Goal: Communication & Community: Share content

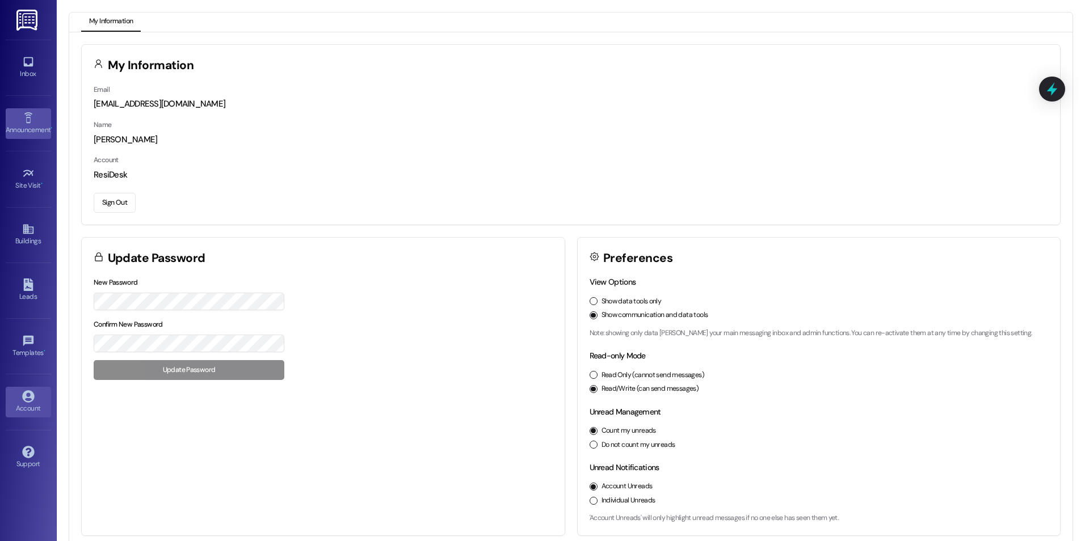
click at [31, 117] on icon at bounding box center [28, 118] width 12 height 12
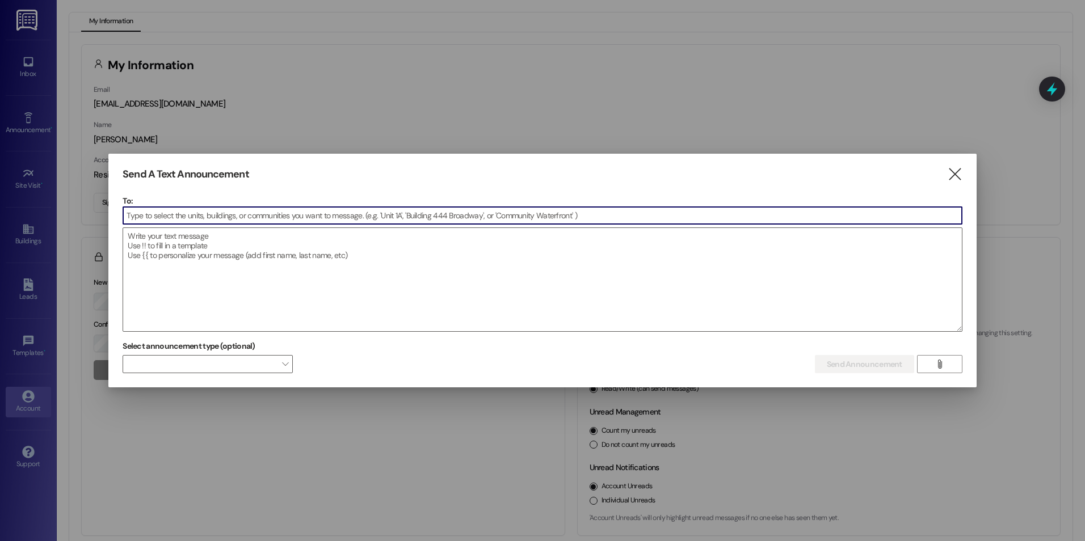
click at [33, 161] on div at bounding box center [542, 270] width 1085 height 541
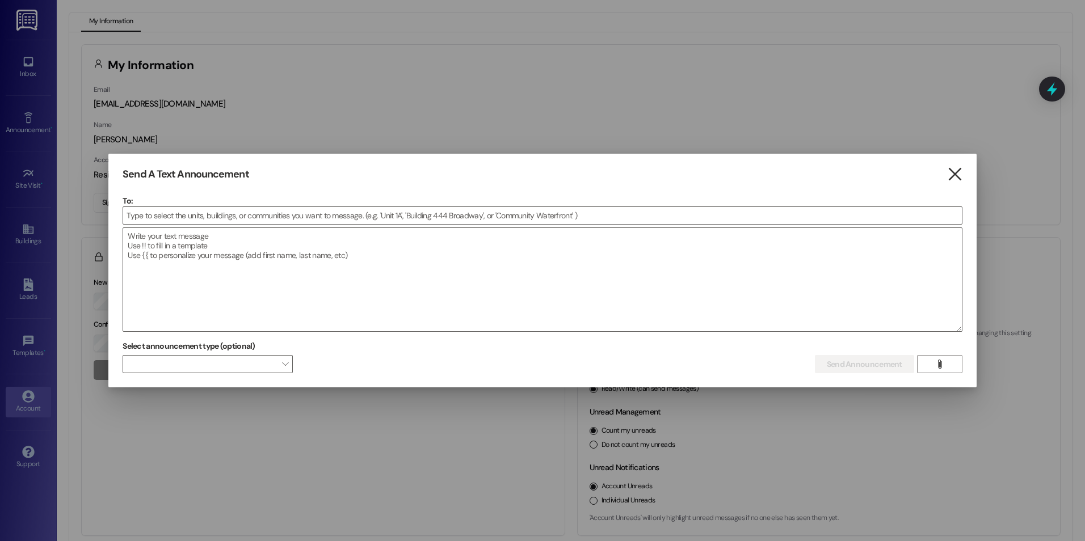
click at [952, 176] on icon "" at bounding box center [954, 174] width 15 height 12
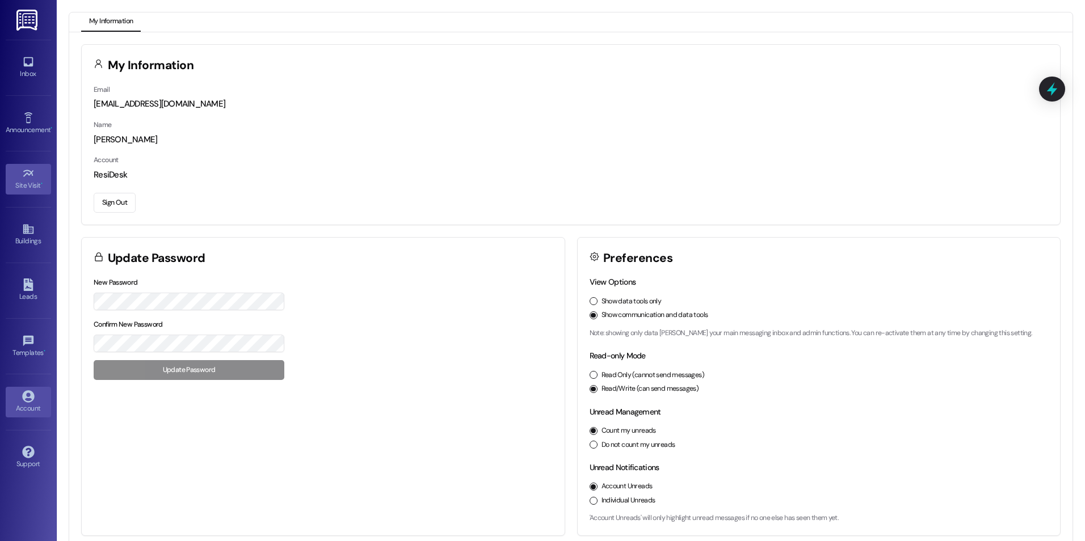
click at [20, 180] on div "Site Visit •" at bounding box center [28, 185] width 57 height 11
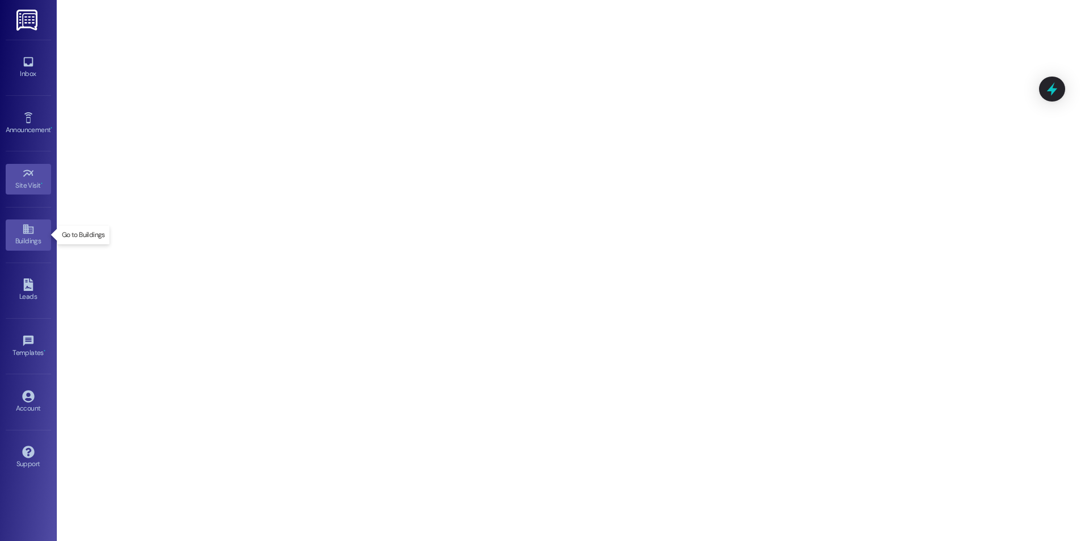
click at [24, 236] on div "Buildings" at bounding box center [28, 240] width 57 height 11
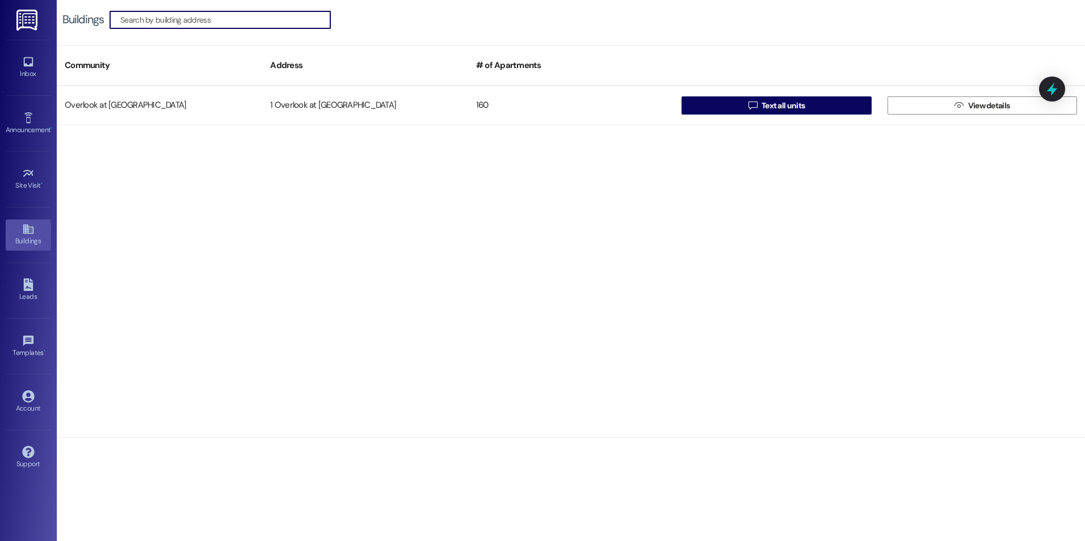
click at [30, 306] on div "Leads Go to Leads" at bounding box center [28, 291] width 45 height 56
click at [29, 288] on icon at bounding box center [28, 285] width 12 height 12
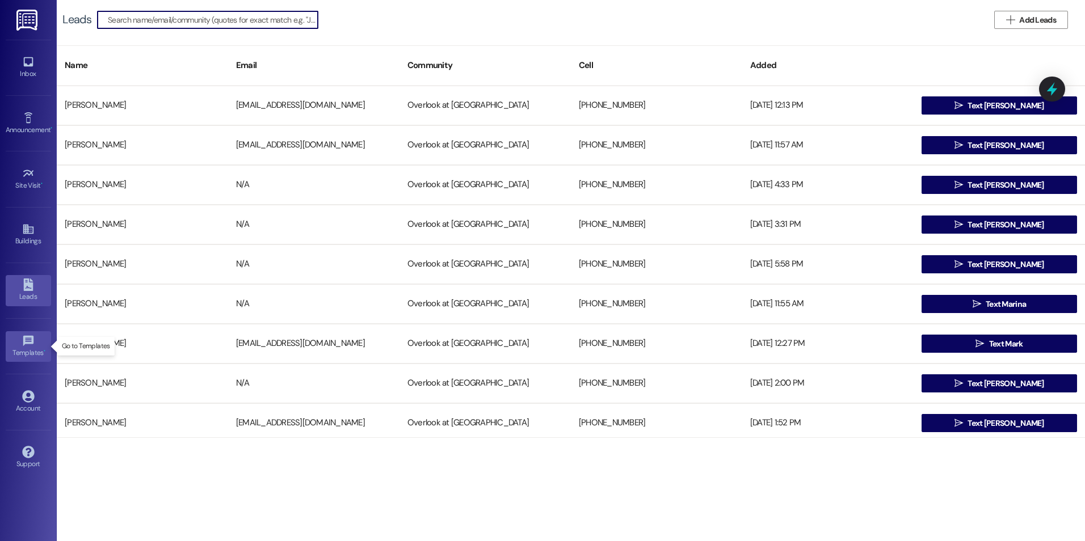
click at [23, 340] on icon at bounding box center [28, 341] width 12 height 12
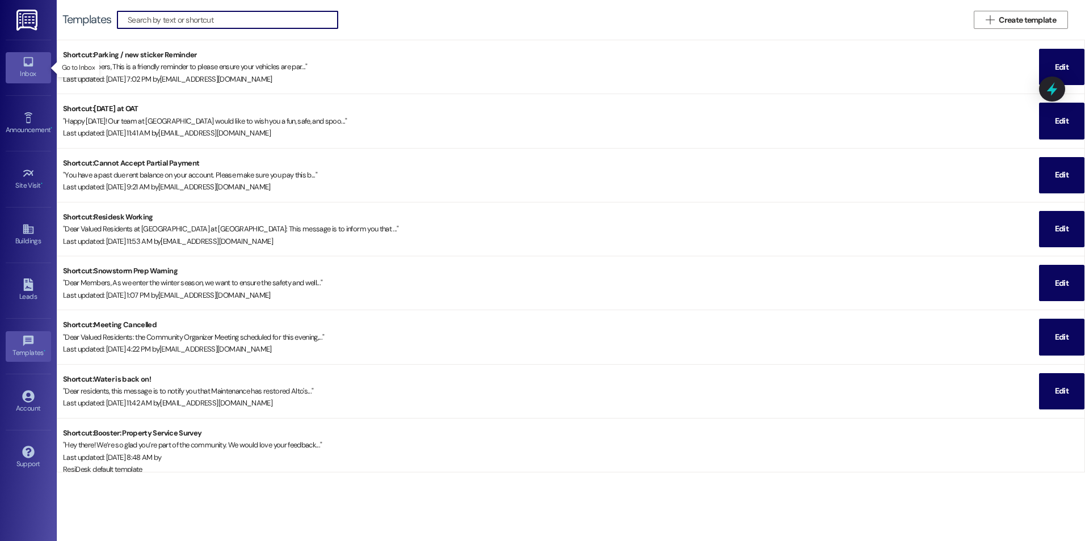
click at [20, 62] on link "Inbox" at bounding box center [28, 67] width 45 height 31
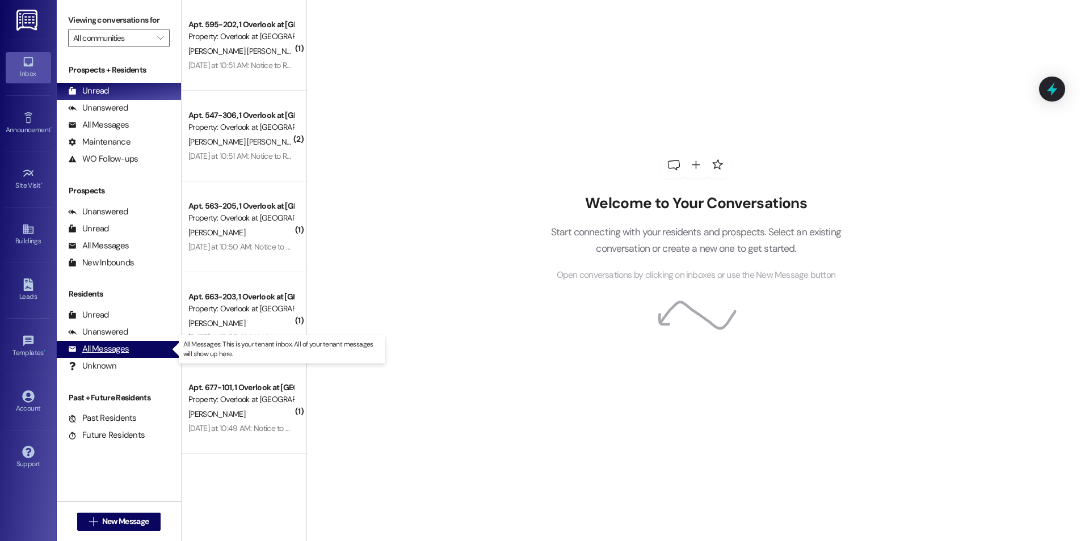
click at [104, 350] on div "All Messages" at bounding box center [98, 349] width 61 height 12
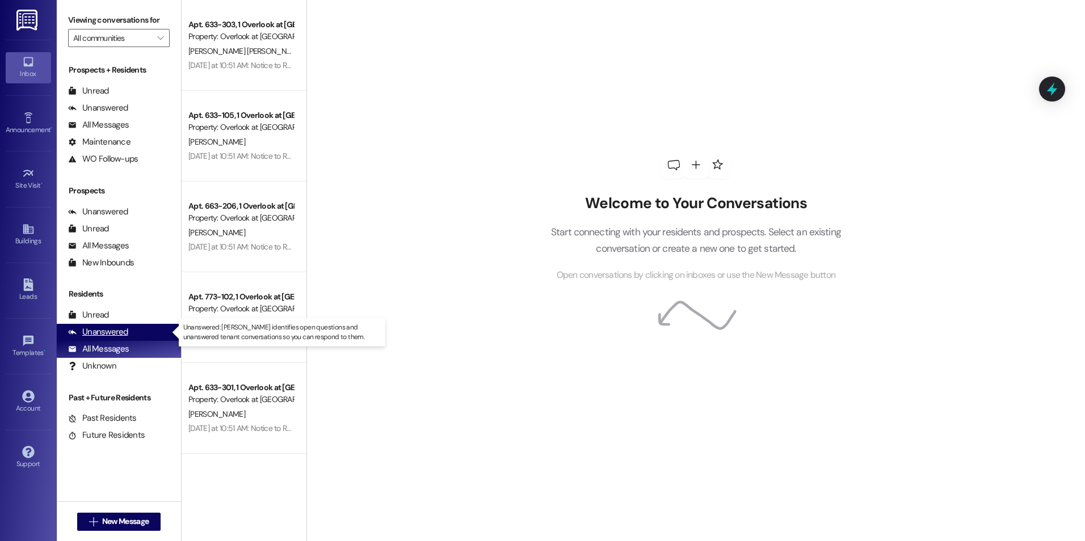
click at [109, 332] on div "Unanswered" at bounding box center [98, 332] width 60 height 12
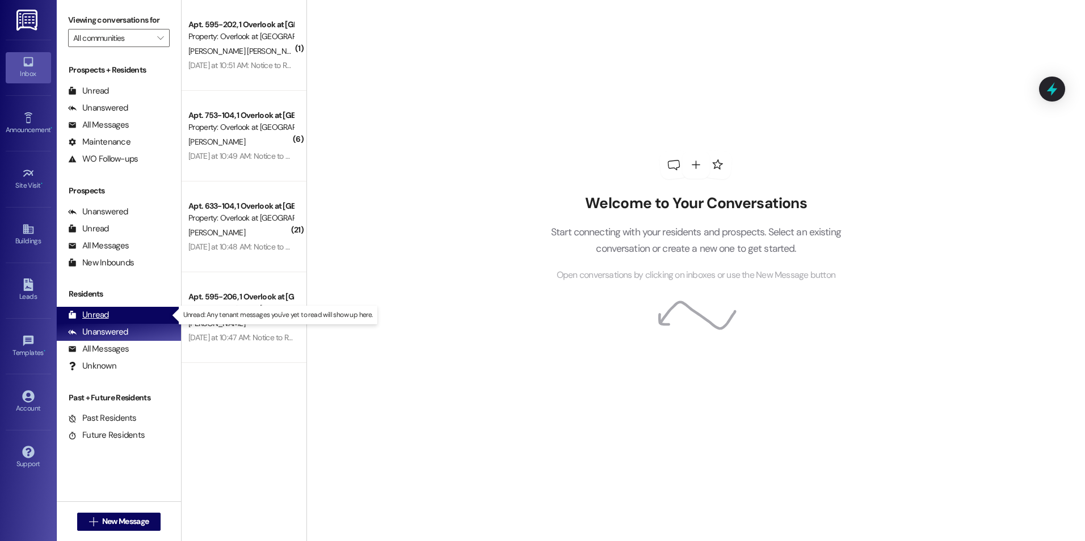
click at [95, 313] on div "Unread" at bounding box center [88, 315] width 41 height 12
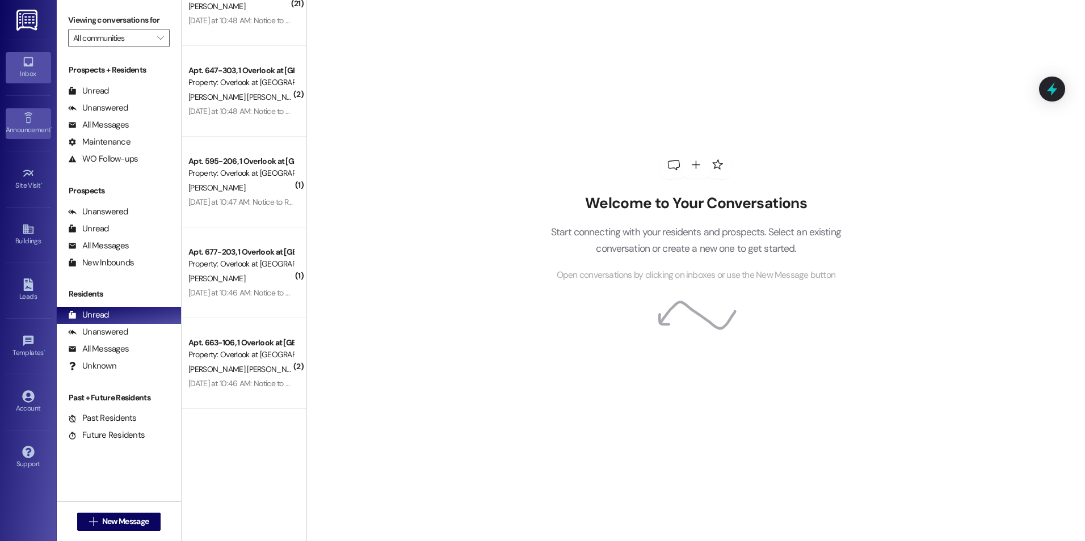
scroll to position [681, 0]
click at [29, 24] on img at bounding box center [27, 20] width 23 height 21
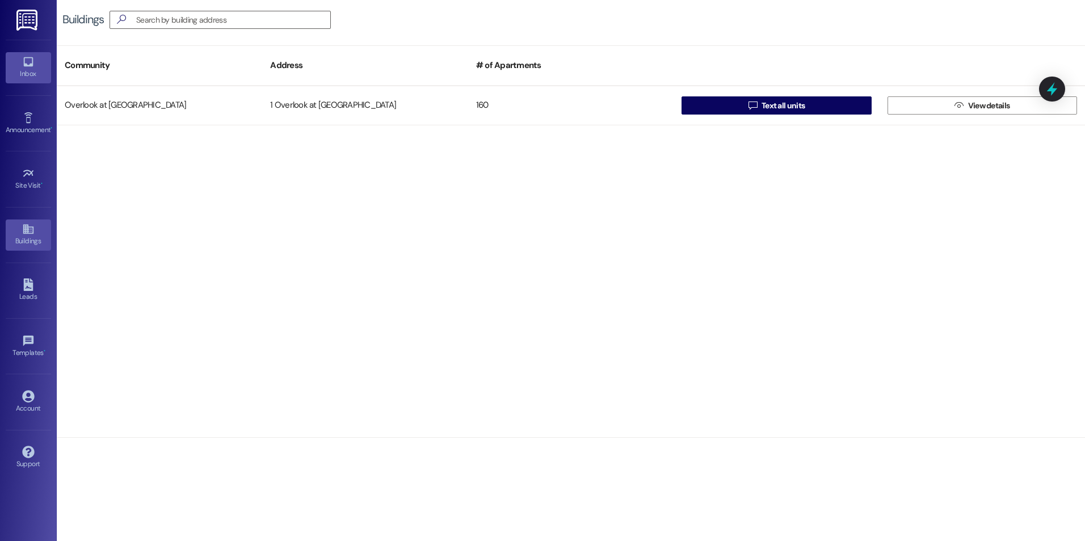
click at [39, 66] on link "Inbox" at bounding box center [28, 67] width 45 height 31
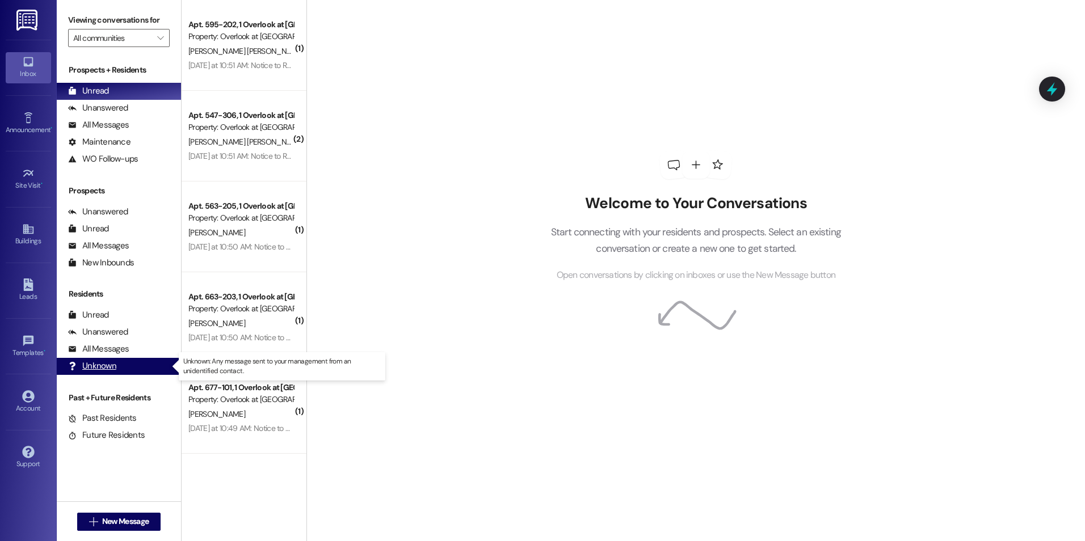
click at [102, 359] on div "Unknown (undefined)" at bounding box center [119, 366] width 124 height 17
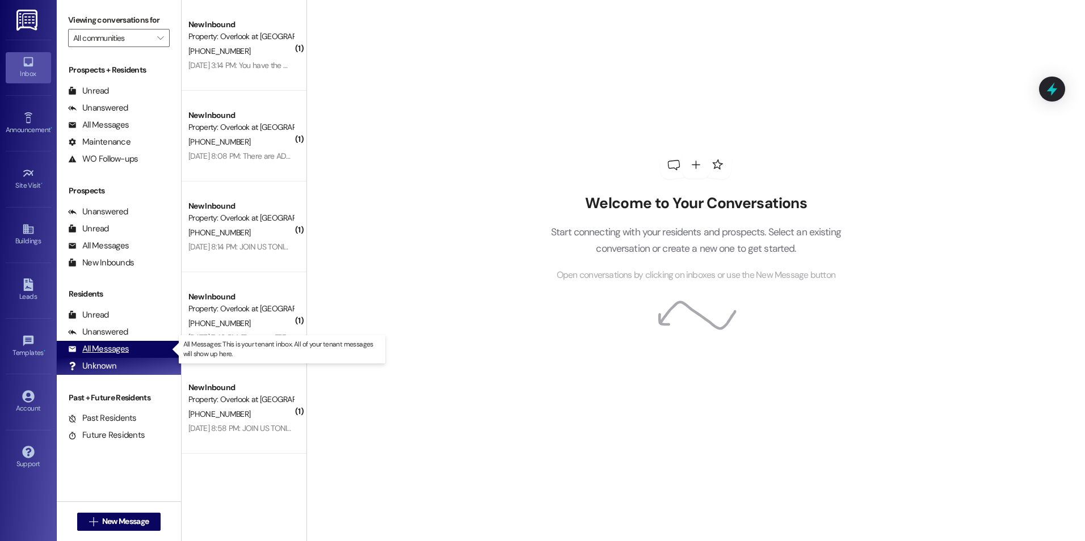
click at [106, 346] on div "All Messages" at bounding box center [98, 349] width 61 height 12
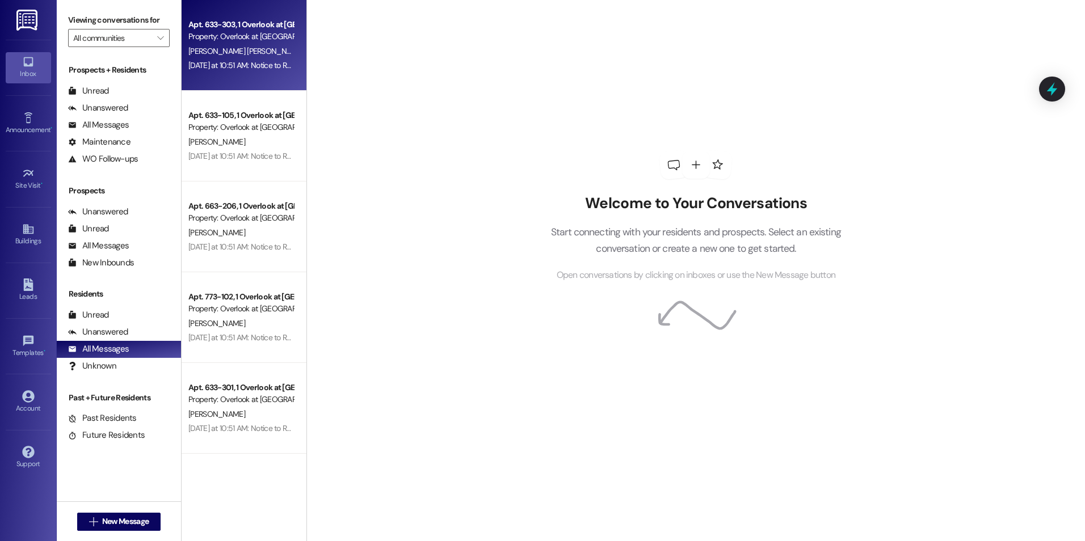
click at [258, 54] on div "[PERSON_NAME] [PERSON_NAME]" at bounding box center [240, 51] width 107 height 14
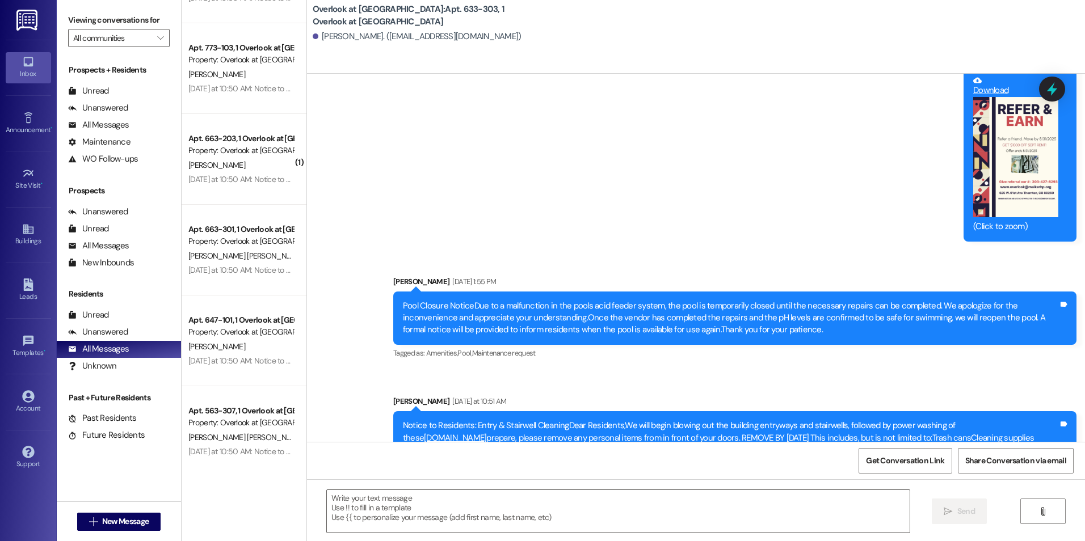
scroll to position [2155, 0]
click at [26, 120] on icon at bounding box center [28, 118] width 12 height 12
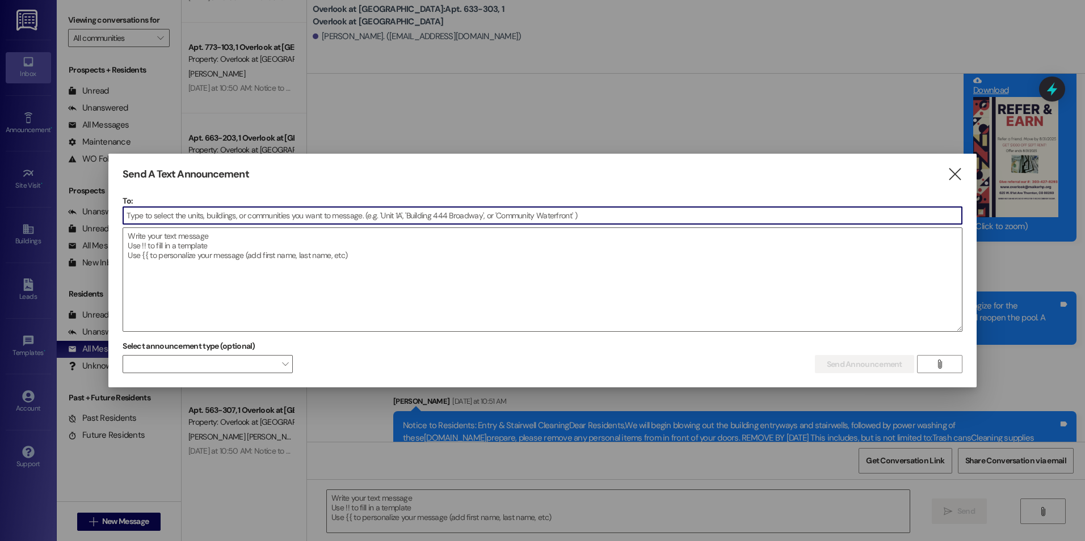
click at [223, 211] on input at bounding box center [542, 215] width 838 height 17
type input "633-205"
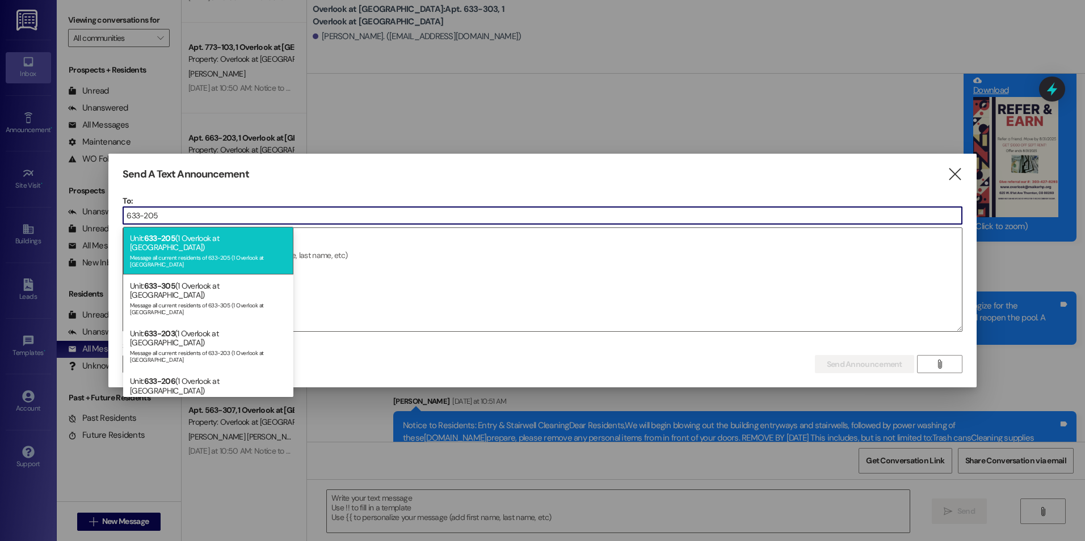
click at [205, 240] on div "Unit: 633-205 (1 Overlook at [GEOGRAPHIC_DATA]) Message all current residents o…" at bounding box center [208, 251] width 170 height 48
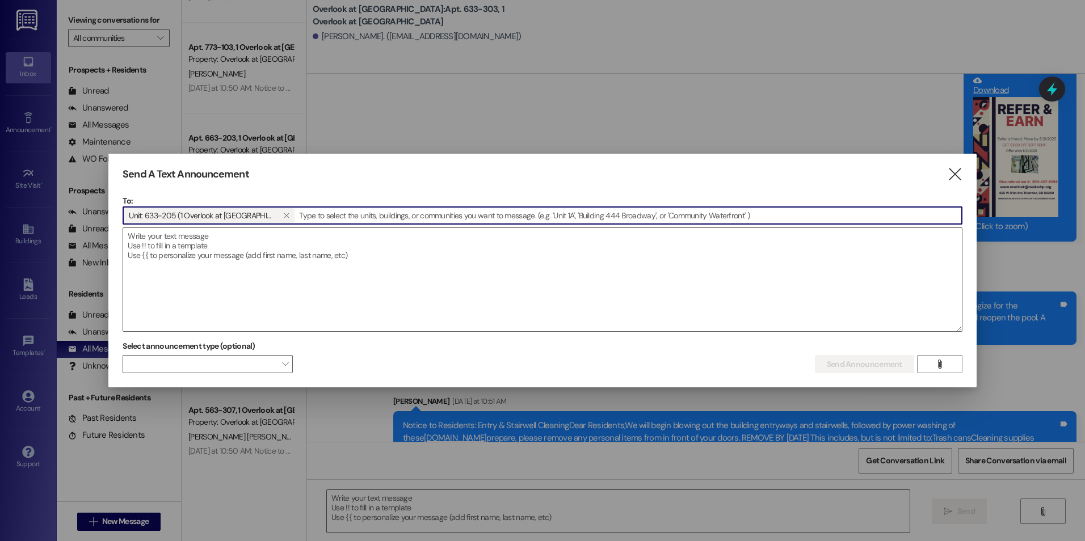
click at [205, 240] on textarea at bounding box center [542, 279] width 838 height 103
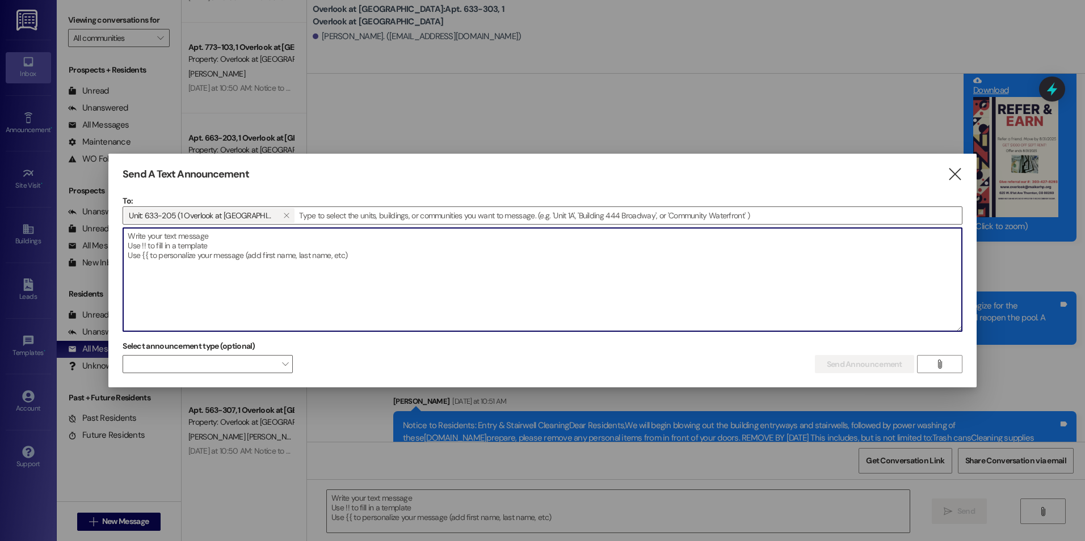
click at [196, 241] on textarea at bounding box center [542, 279] width 838 height 103
paste textarea "[DATE] we have camera footage of you in the pool after we sent out at notice to…"
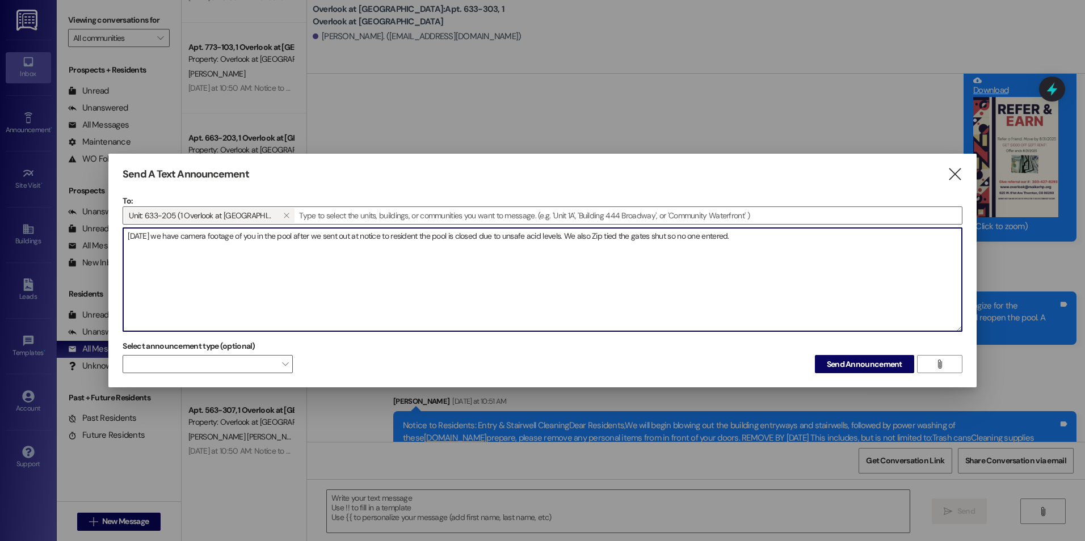
click at [750, 235] on textarea "[DATE] we have camera footage of you in the pool after we sent out at notice to…" at bounding box center [542, 279] width 838 height 103
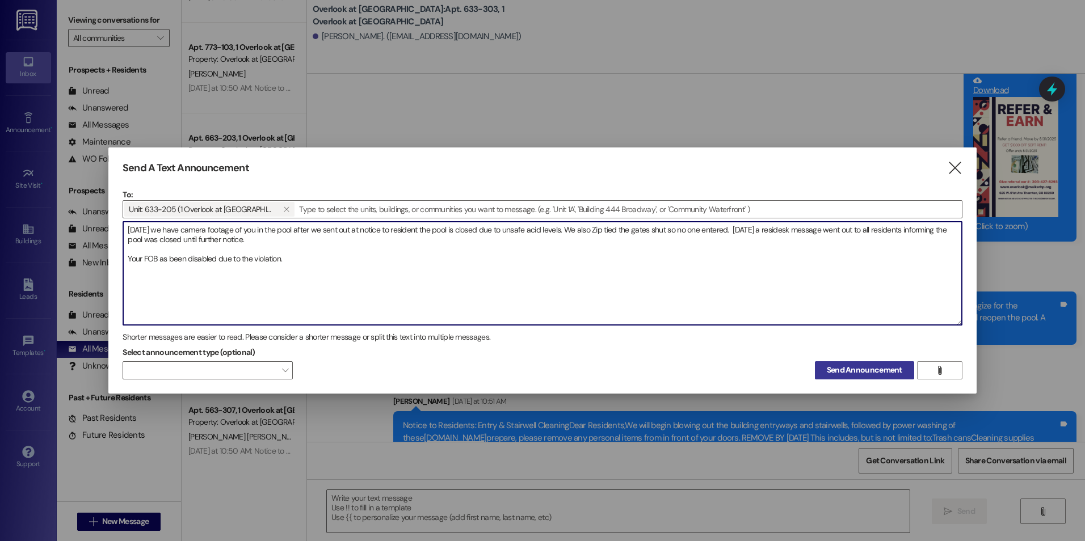
type textarea "[DATE] we have camera footage of you in the pool after we sent out at notice to…"
click at [858, 373] on span "Send Announcement" at bounding box center [863, 370] width 75 height 12
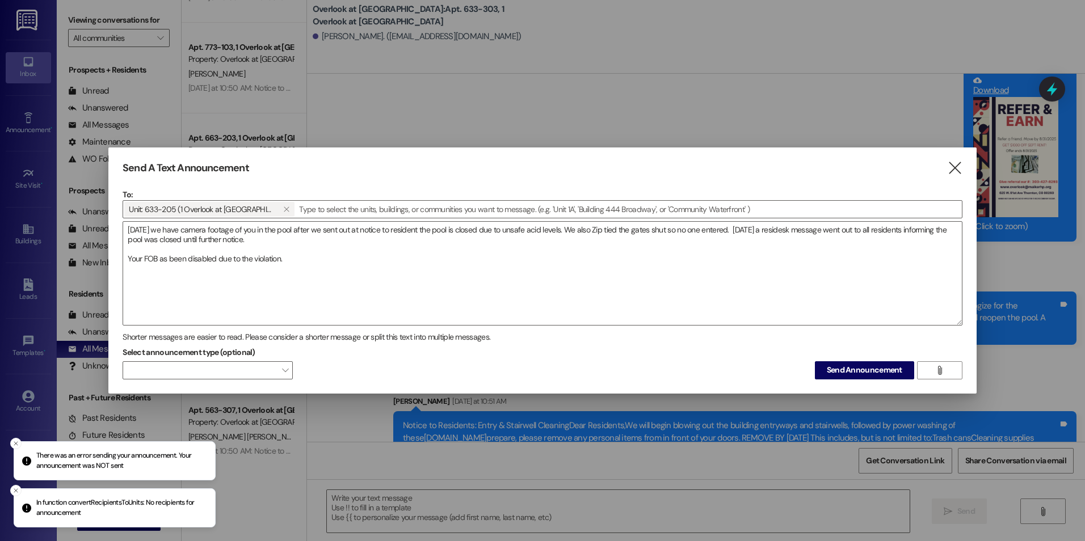
click at [120, 466] on p "There was an error sending your announcement. Your announcement was NOT sent" at bounding box center [121, 461] width 170 height 20
click at [248, 366] on span at bounding box center [208, 370] width 170 height 18
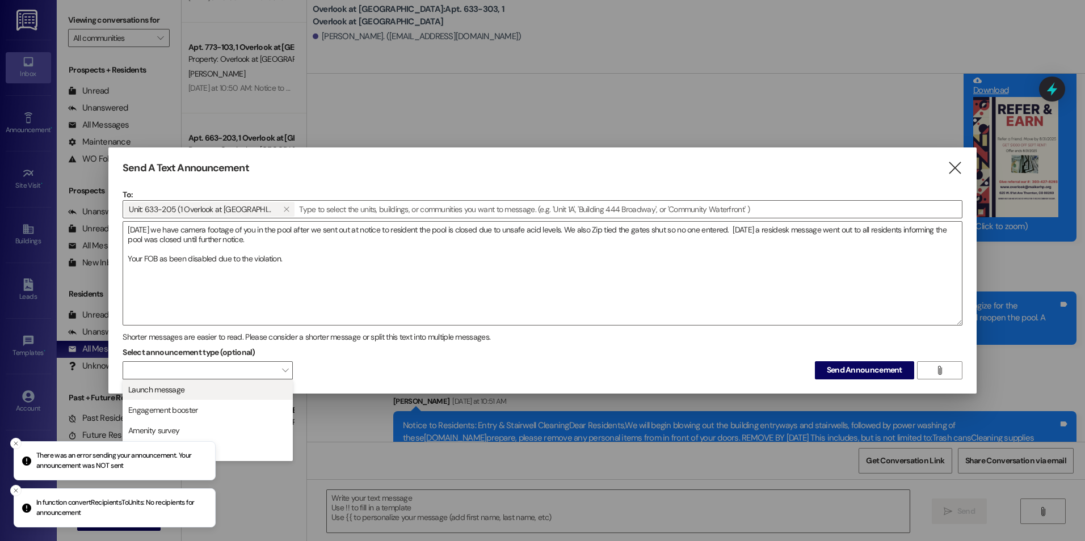
click at [228, 393] on span "Launch message" at bounding box center [208, 389] width 160 height 12
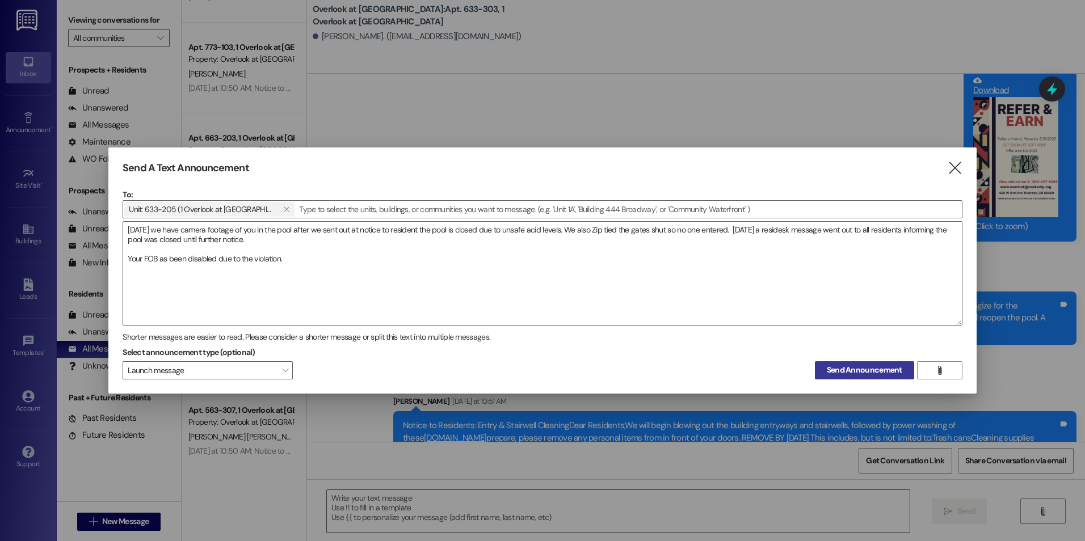
click at [834, 374] on span "Send Announcement" at bounding box center [863, 370] width 75 height 12
click at [853, 369] on span "Send Announcement" at bounding box center [863, 370] width 75 height 12
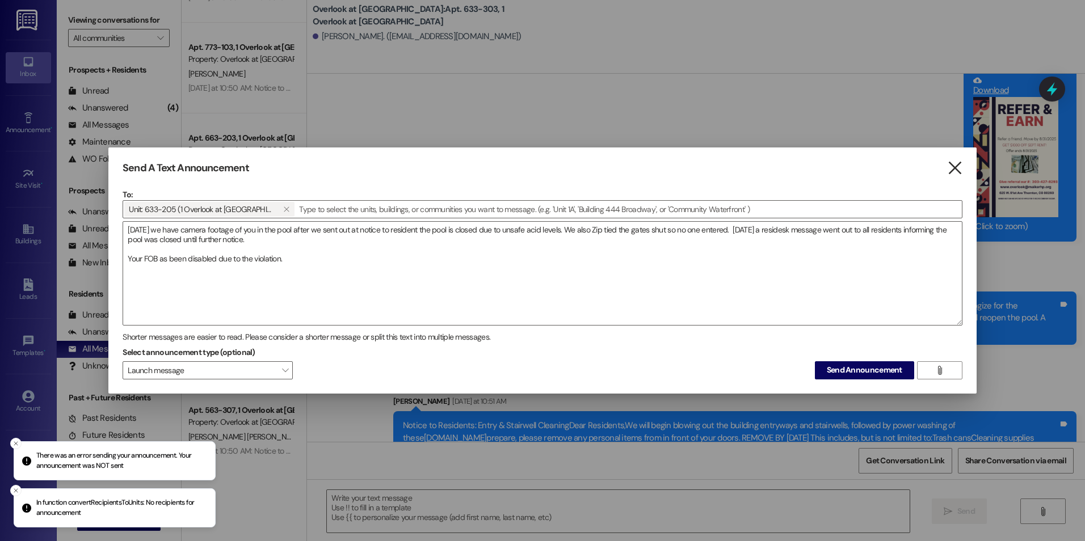
click at [952, 164] on icon "" at bounding box center [954, 168] width 15 height 12
